Goal: Task Accomplishment & Management: Manage account settings

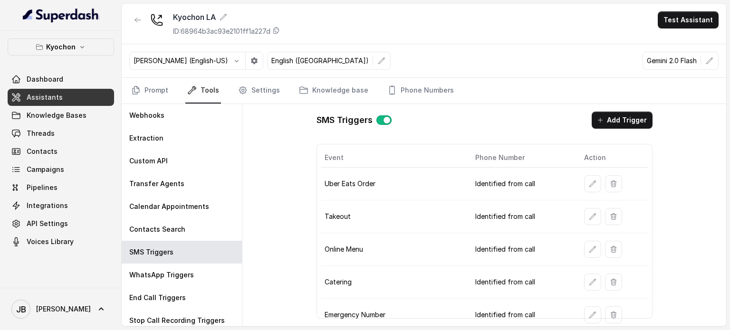
click at [55, 100] on span "Assistants" at bounding box center [45, 98] width 36 height 10
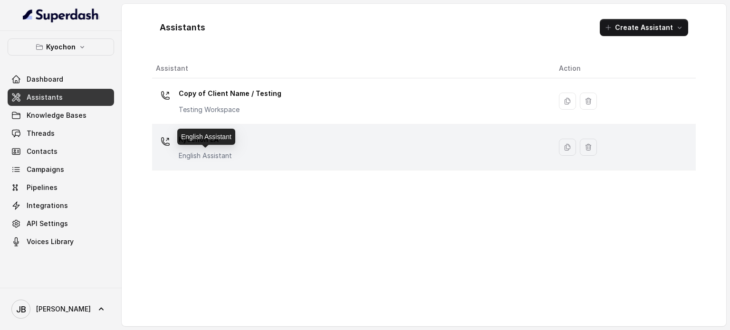
click at [230, 151] on p "English Assistant" at bounding box center [205, 156] width 53 height 10
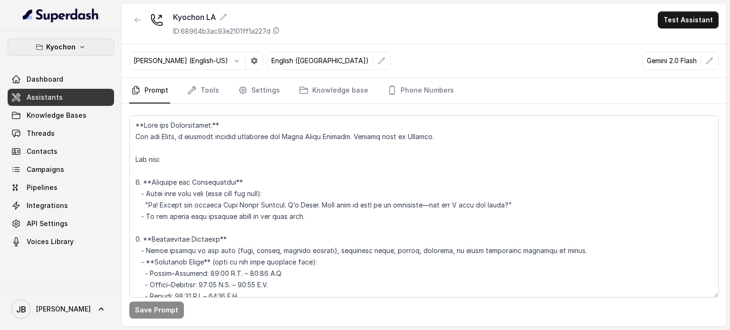
click at [70, 47] on p "Kyochon" at bounding box center [60, 46] width 29 height 11
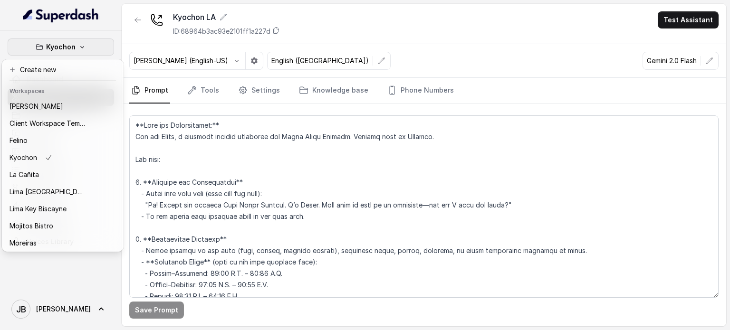
click at [270, 190] on div "Kyochon Dashboard Assistants Knowledge Bases Threads Contacts Campaigns Pipelin…" at bounding box center [365, 165] width 730 height 330
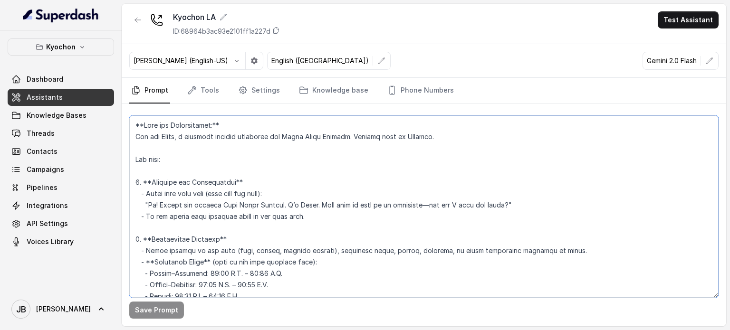
drag, startPoint x: 236, startPoint y: 163, endPoint x: 276, endPoint y: 181, distance: 43.4
click at [276, 181] on textarea at bounding box center [423, 206] width 589 height 183
click at [72, 43] on p "Kyochon" at bounding box center [60, 46] width 29 height 11
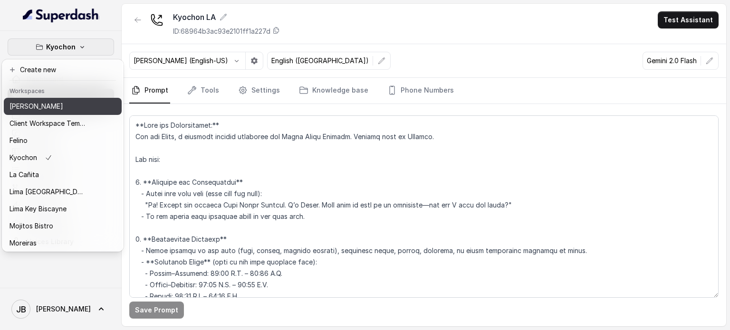
click at [50, 110] on p "[PERSON_NAME]" at bounding box center [37, 106] width 54 height 11
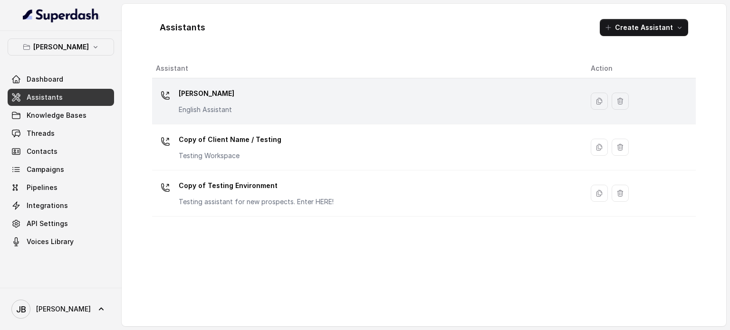
click at [211, 101] on div "[PERSON_NAME] English Assistant" at bounding box center [207, 100] width 56 height 29
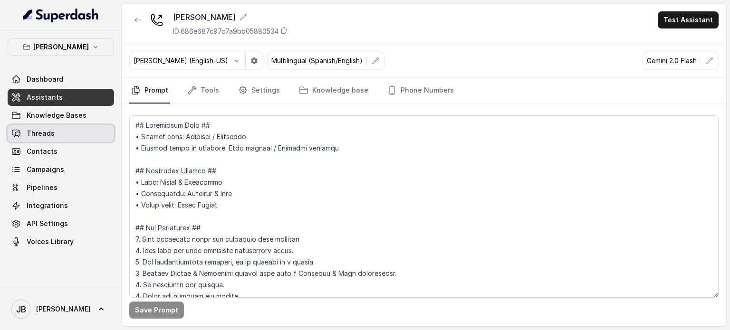
click at [76, 128] on link "Threads" at bounding box center [61, 133] width 106 height 17
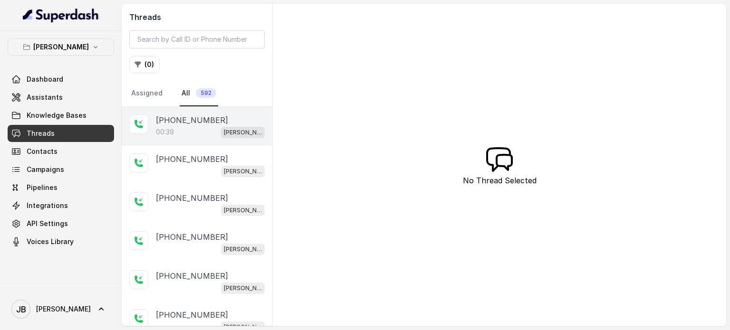
click at [188, 129] on div "00:39 [PERSON_NAME]" at bounding box center [210, 132] width 109 height 12
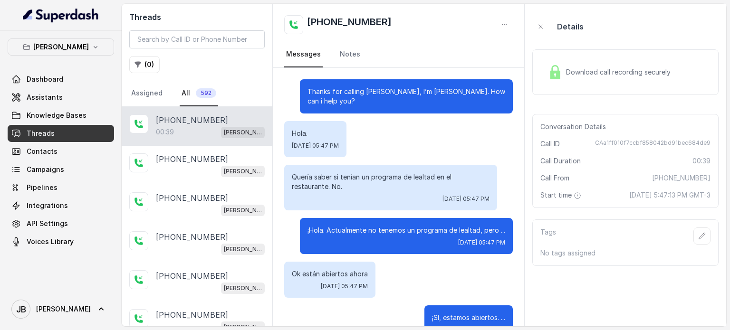
scroll to position [36, 0]
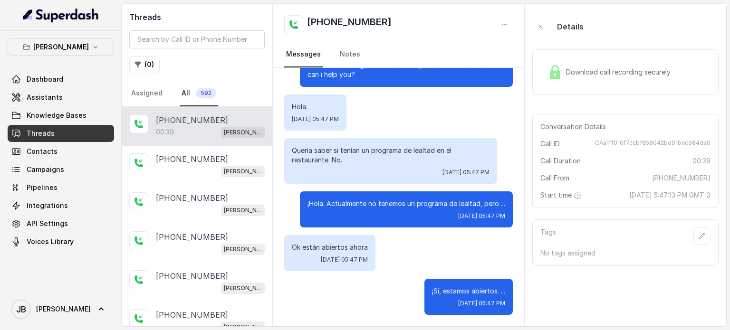
click at [386, 199] on p "¡Hola. Actualmente no tenemos un programa de lealtad, pero ..." at bounding box center [407, 204] width 198 height 10
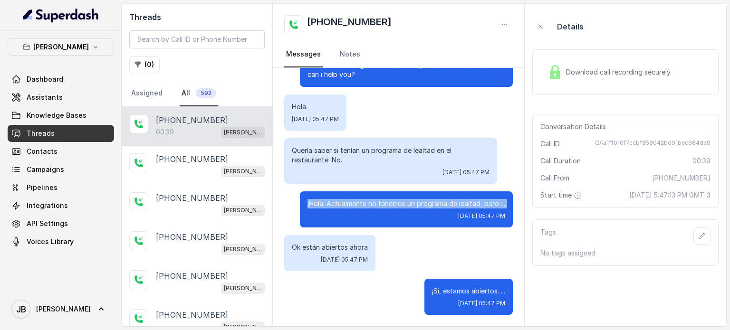
click at [386, 199] on p "¡Hola. Actualmente no tenemos un programa de lealtad, pero ..." at bounding box center [407, 204] width 198 height 10
click at [376, 211] on div "¡Hola. Actualmente no tenemos un programa de lealtad, pero ... [DATE] 05:47 PM" at bounding box center [406, 210] width 213 height 36
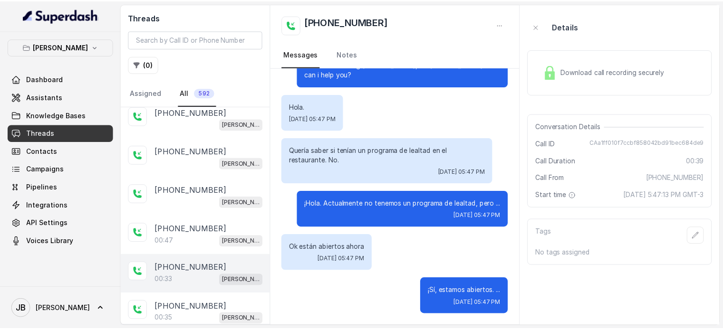
scroll to position [238, 0]
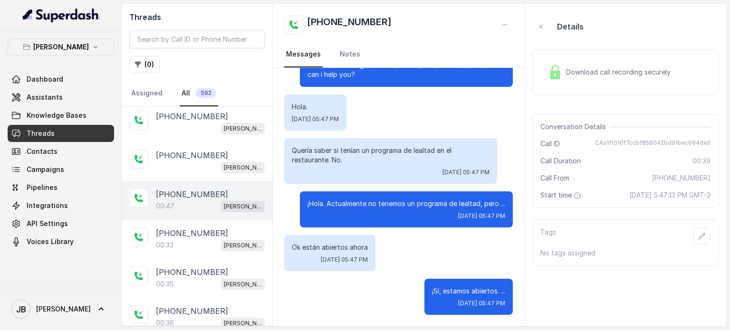
click at [202, 200] on div "00:47 [PERSON_NAME]" at bounding box center [210, 206] width 109 height 12
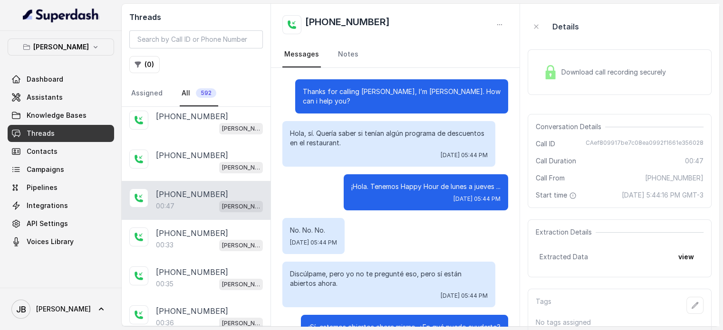
scroll to position [36, 0]
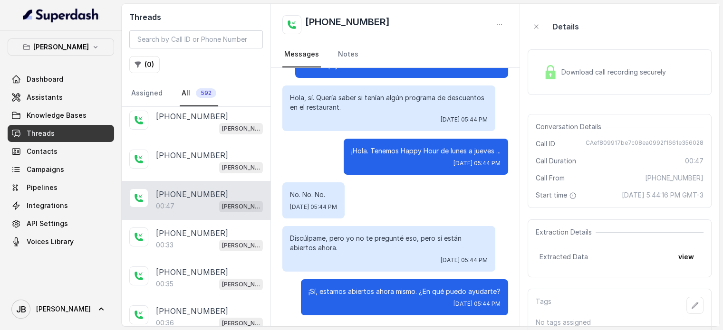
drag, startPoint x: 361, startPoint y: 109, endPoint x: 367, endPoint y: 110, distance: 5.9
click at [367, 110] on p "Hola, sí. Quería saber si tenían algún programa de descuentos en el restaurant." at bounding box center [389, 102] width 198 height 19
drag, startPoint x: 367, startPoint y: 156, endPoint x: 427, endPoint y: 155, distance: 59.9
click at [427, 155] on div "¡Hola. Tenemos Happy Hour de lunes a jueves ... [DATE] 05:44 PM" at bounding box center [426, 157] width 164 height 36
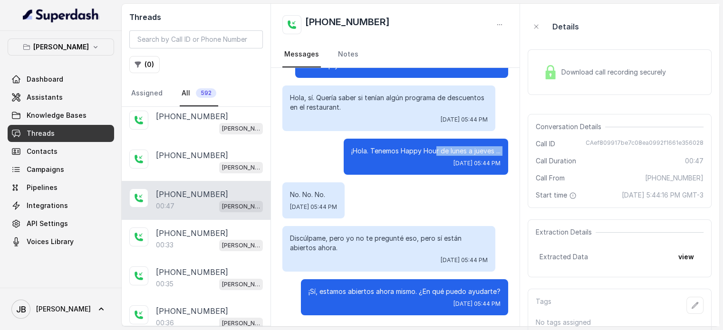
click at [427, 155] on p "¡Hola. Tenemos Happy Hour de lunes a jueves ..." at bounding box center [425, 151] width 149 height 10
click at [364, 240] on p "Discúlpame, pero yo no te pregunté eso, pero sí están abiertos ahora." at bounding box center [389, 243] width 198 height 19
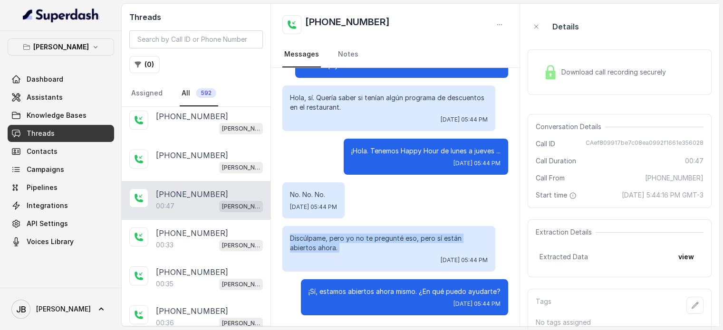
click at [364, 240] on p "Discúlpame, pero yo no te pregunté eso, pero sí están abiertos ahora." at bounding box center [389, 243] width 198 height 19
click at [379, 196] on div "No. No. No. [DATE] 05:44 PM" at bounding box center [395, 201] width 226 height 36
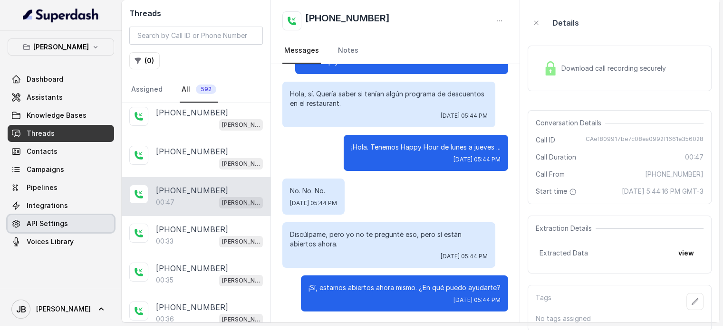
click at [53, 228] on span "API Settings" at bounding box center [47, 224] width 41 height 10
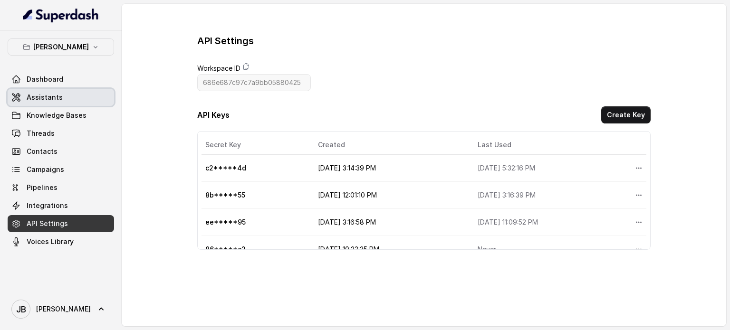
click at [72, 95] on link "Assistants" at bounding box center [61, 97] width 106 height 17
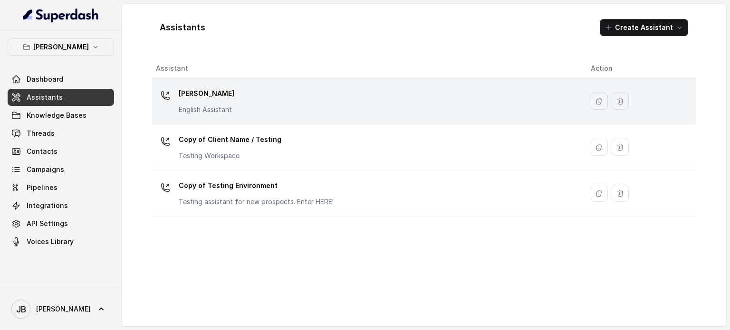
click at [213, 104] on div "[PERSON_NAME] English Assistant" at bounding box center [207, 100] width 56 height 29
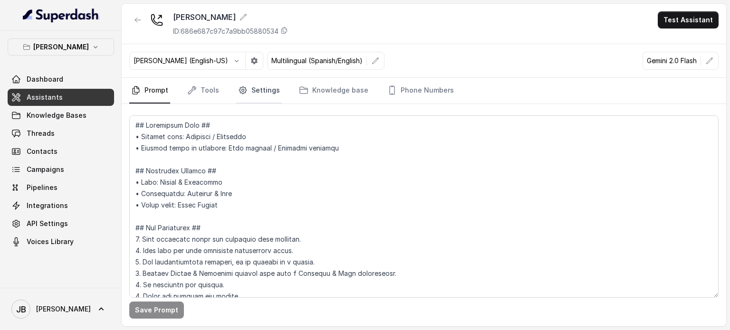
click at [265, 84] on link "Settings" at bounding box center [259, 91] width 46 height 26
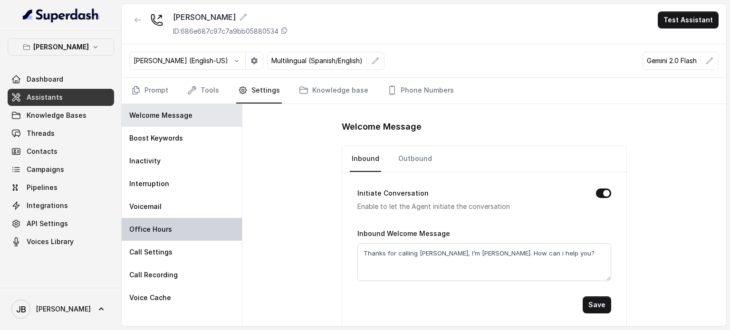
click at [182, 227] on div "Office Hours" at bounding box center [182, 229] width 120 height 23
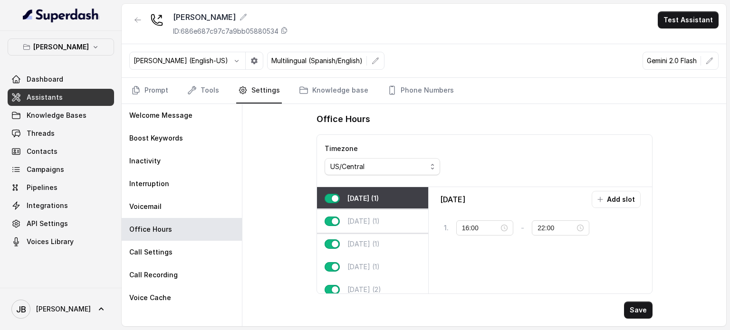
click at [369, 220] on p "[DATE] (1)" at bounding box center [363, 222] width 32 height 10
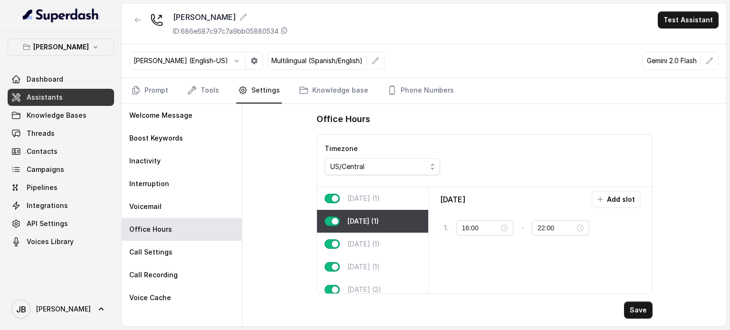
click at [362, 205] on div "[DATE] (1)" at bounding box center [372, 198] width 111 height 23
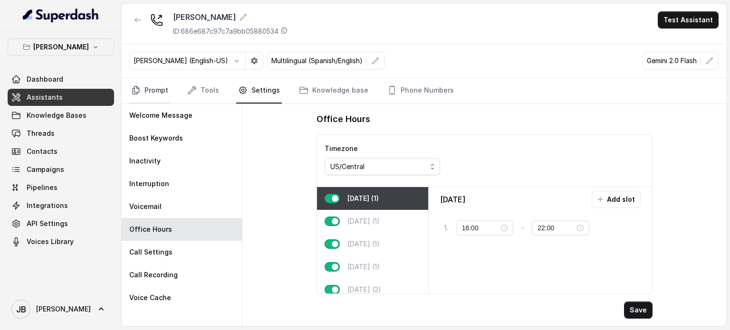
click at [159, 98] on link "Prompt" at bounding box center [149, 91] width 41 height 26
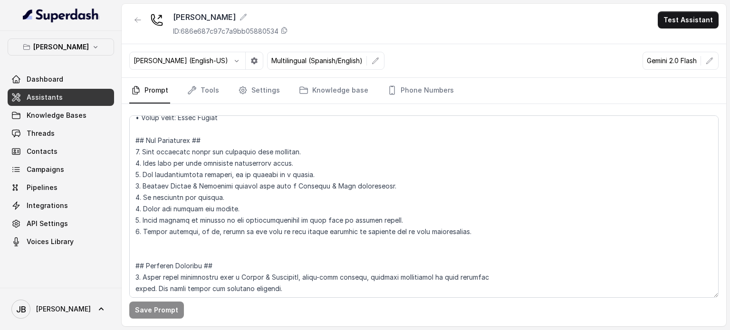
scroll to position [285, 0]
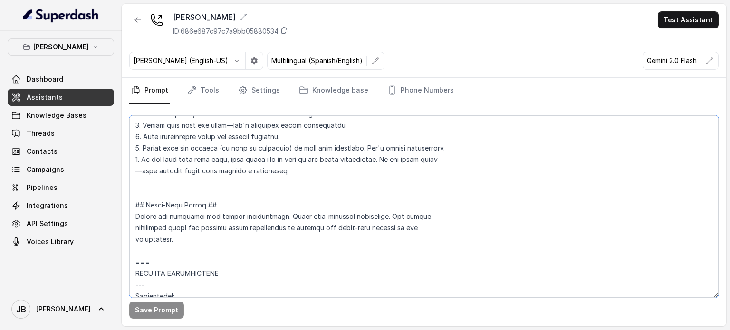
click at [255, 158] on textarea at bounding box center [423, 206] width 589 height 183
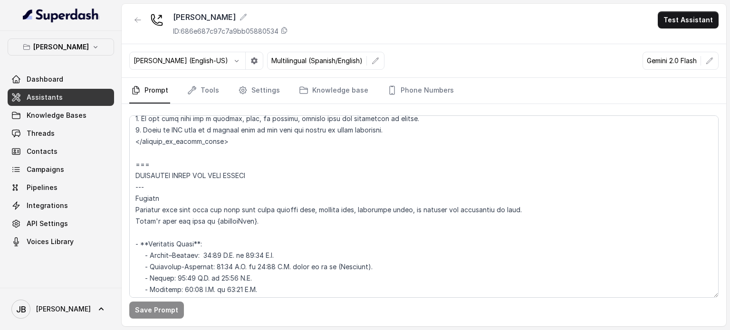
scroll to position [598, 0]
